Goal: Transaction & Acquisition: Purchase product/service

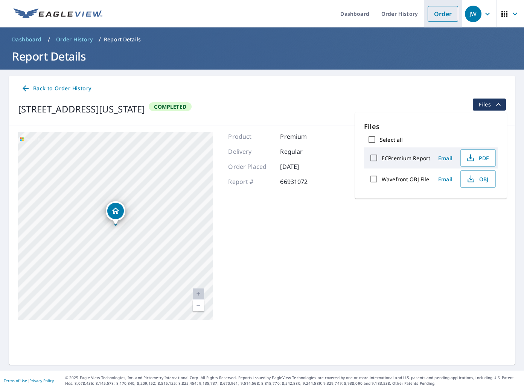
click at [424, 17] on li "Order" at bounding box center [443, 13] width 38 height 27
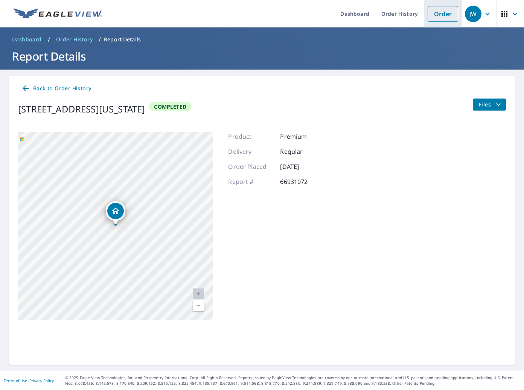
click at [437, 17] on link "Order" at bounding box center [442, 14] width 30 height 16
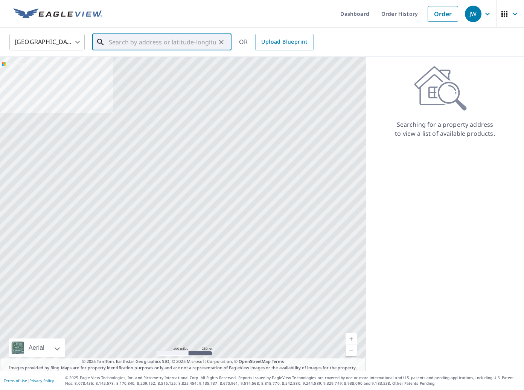
click at [132, 41] on input "text" at bounding box center [162, 42] width 107 height 21
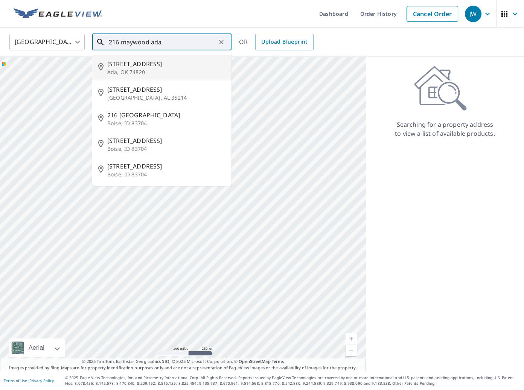
click at [151, 71] on p "Ada, OK 74820" at bounding box center [166, 72] width 118 height 8
type input "[STREET_ADDRESS]"
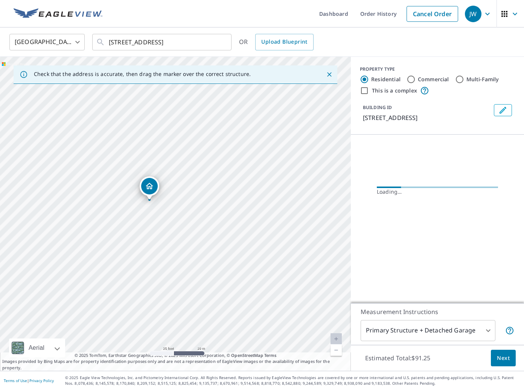
drag, startPoint x: 140, startPoint y: 228, endPoint x: 170, endPoint y: 224, distance: 30.4
click at [170, 224] on div "[STREET_ADDRESS]" at bounding box center [175, 214] width 351 height 314
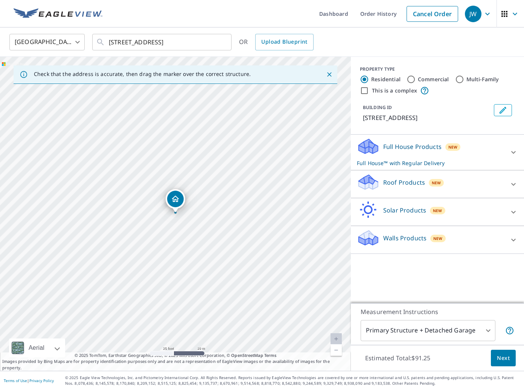
click at [425, 181] on div "Roof Products New" at bounding box center [430, 183] width 147 height 21
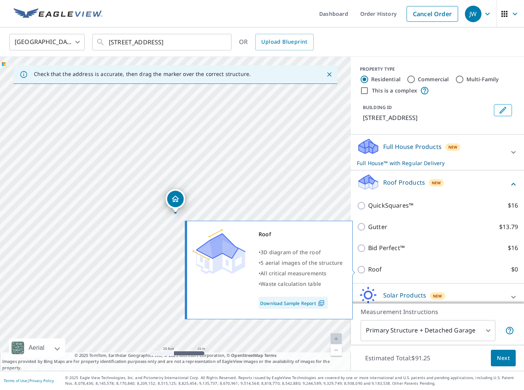
drag, startPoint x: 375, startPoint y: 273, endPoint x: 385, endPoint y: 275, distance: 10.3
click at [376, 272] on p "Roof" at bounding box center [375, 269] width 14 height 9
click at [368, 272] on input "Roof $0" at bounding box center [362, 269] width 11 height 9
checkbox input "true"
type input "3"
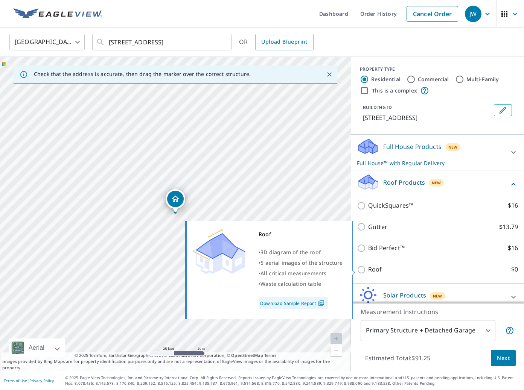
checkbox input "false"
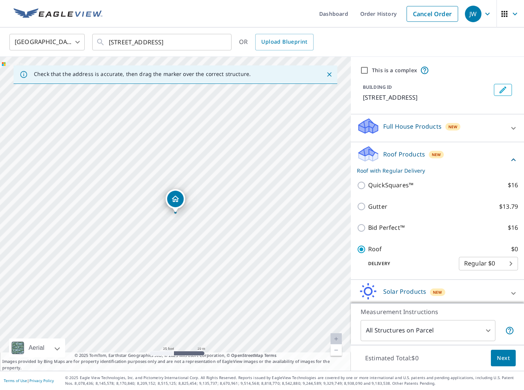
click at [509, 358] on button "Next" at bounding box center [503, 358] width 25 height 17
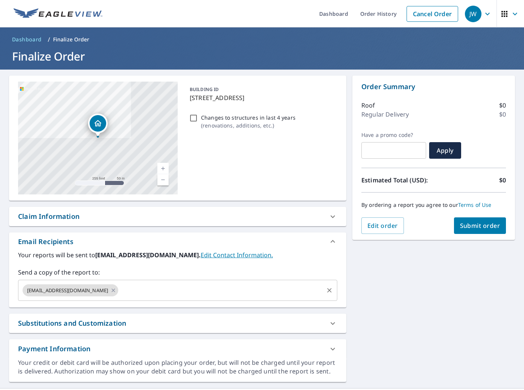
click at [146, 293] on input "text" at bounding box center [220, 290] width 203 height 14
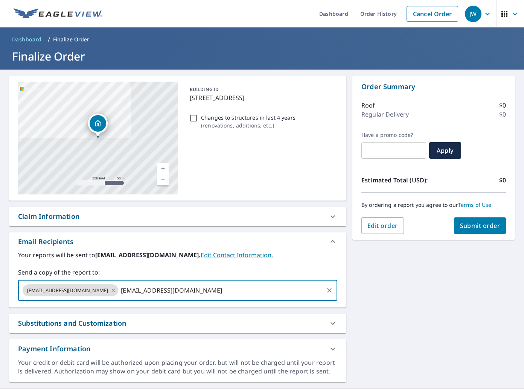
type input "[EMAIL_ADDRESS][DOMAIN_NAME]"
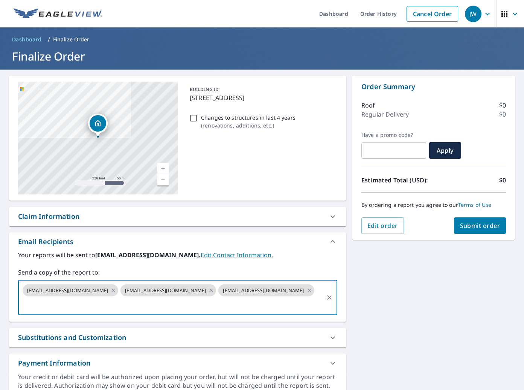
click at [486, 229] on span "Submit order" at bounding box center [480, 226] width 40 height 8
